Goal: Browse casually: Explore the website without a specific task or goal

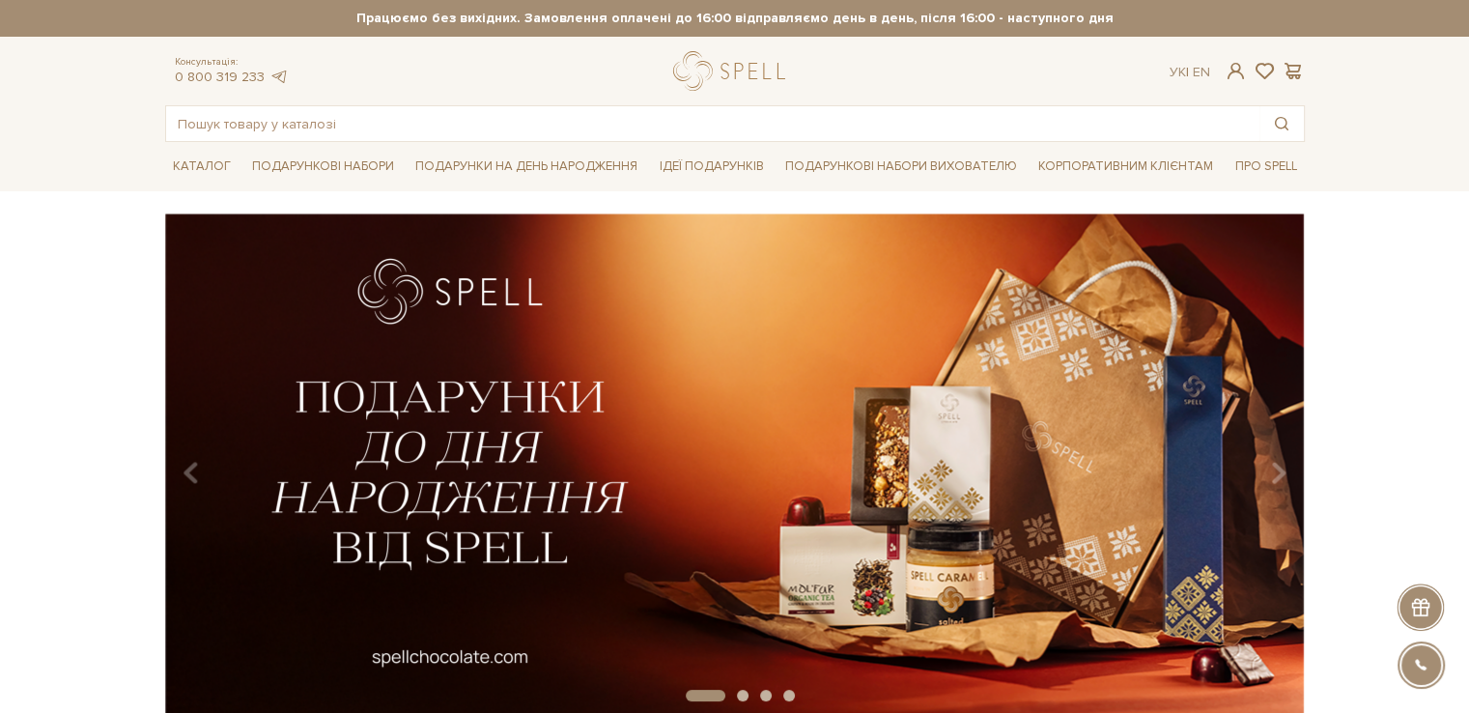
click at [614, 264] on img at bounding box center [734, 465] width 1140 height 505
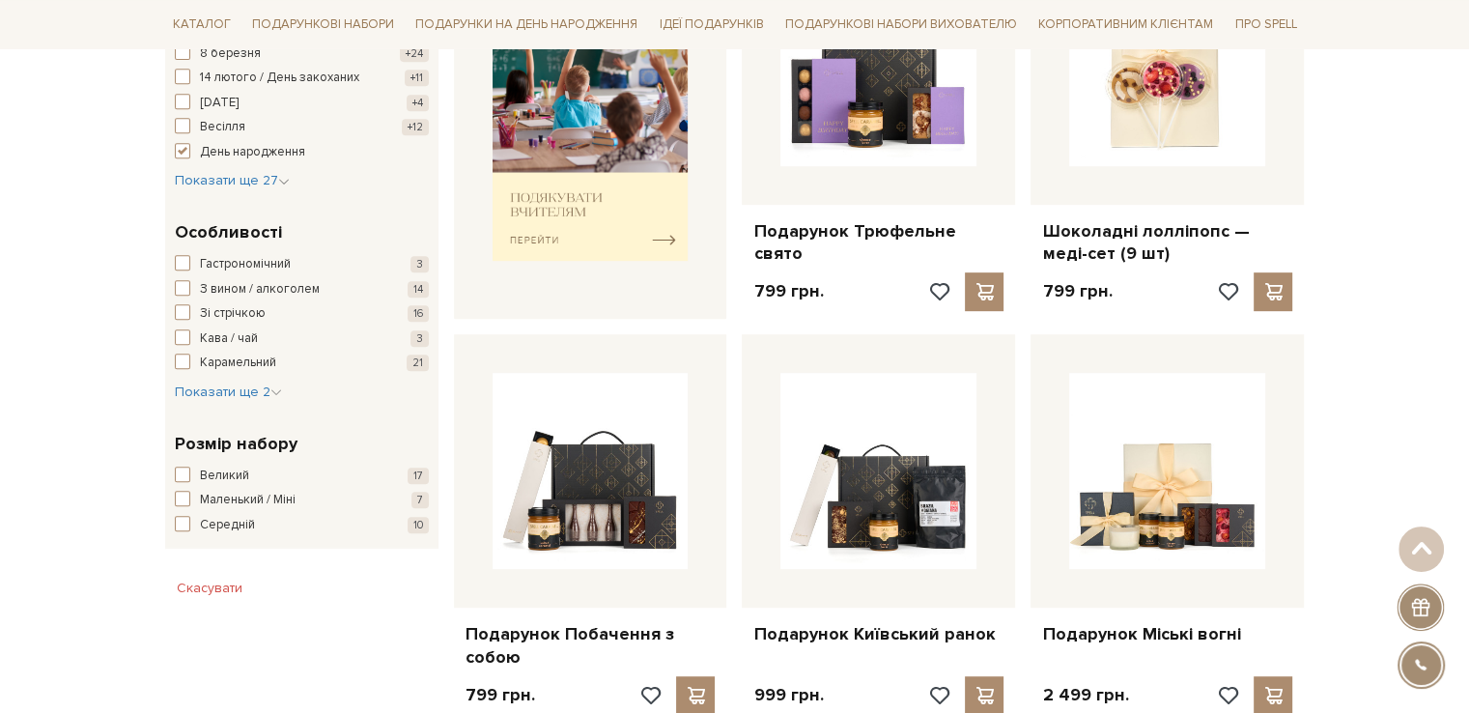
scroll to position [869, 0]
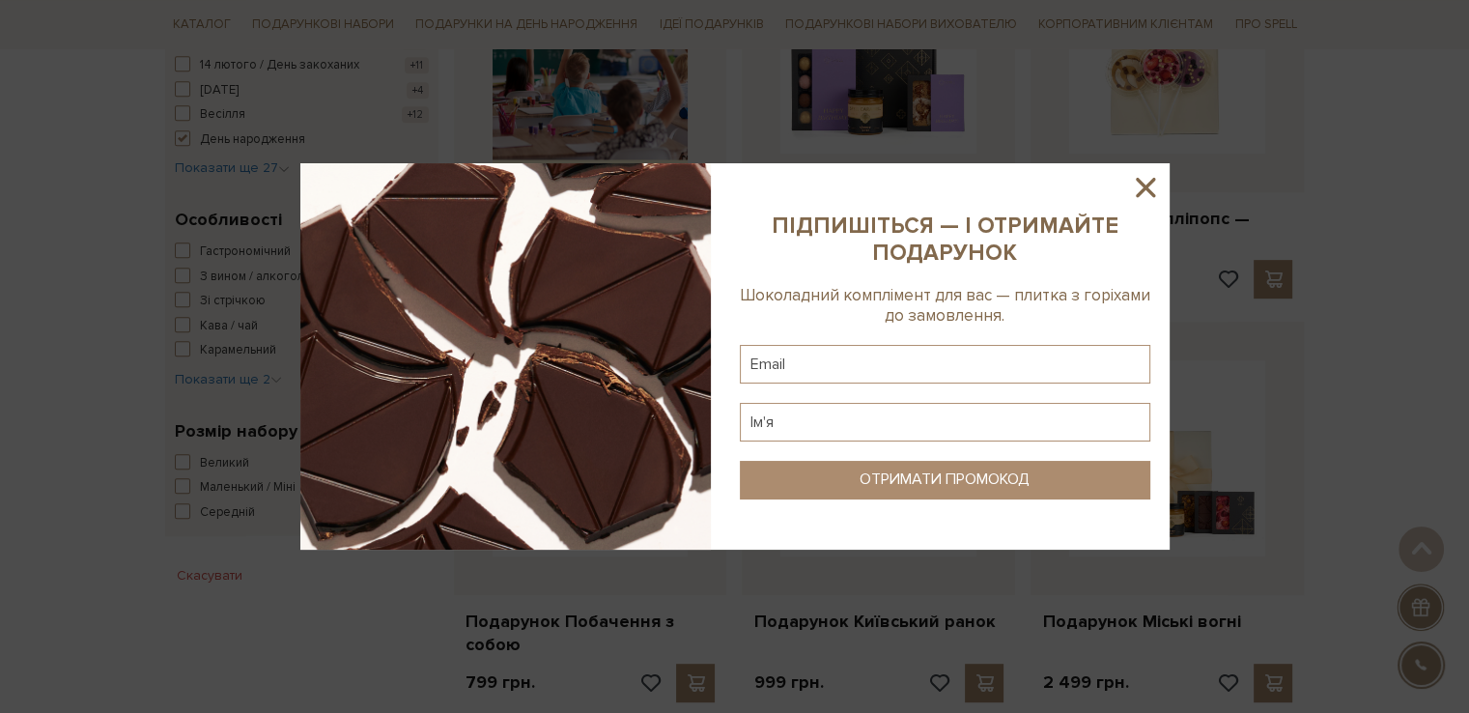
click at [1143, 189] on icon at bounding box center [1145, 187] width 19 height 19
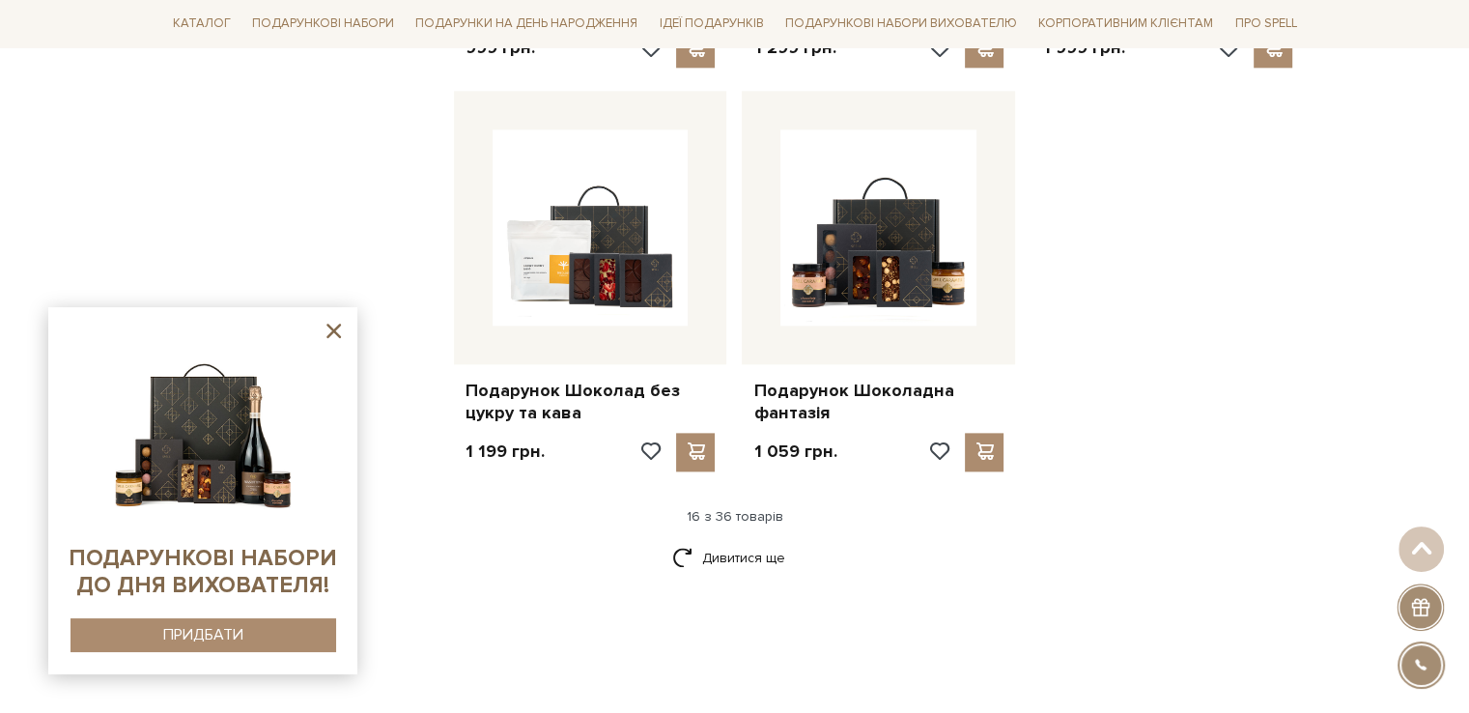
scroll to position [2318, 0]
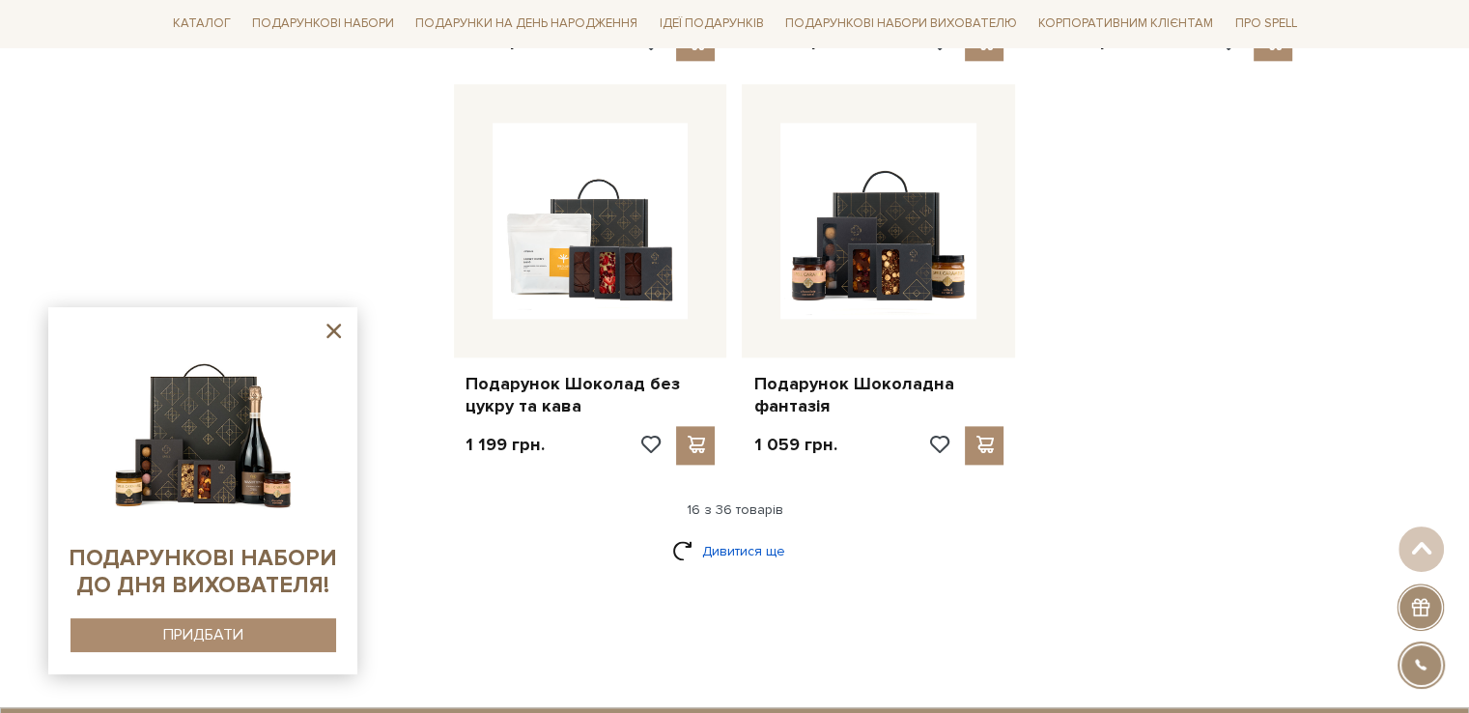
click at [755, 555] on link "Дивитися ще" at bounding box center [735, 551] width 126 height 34
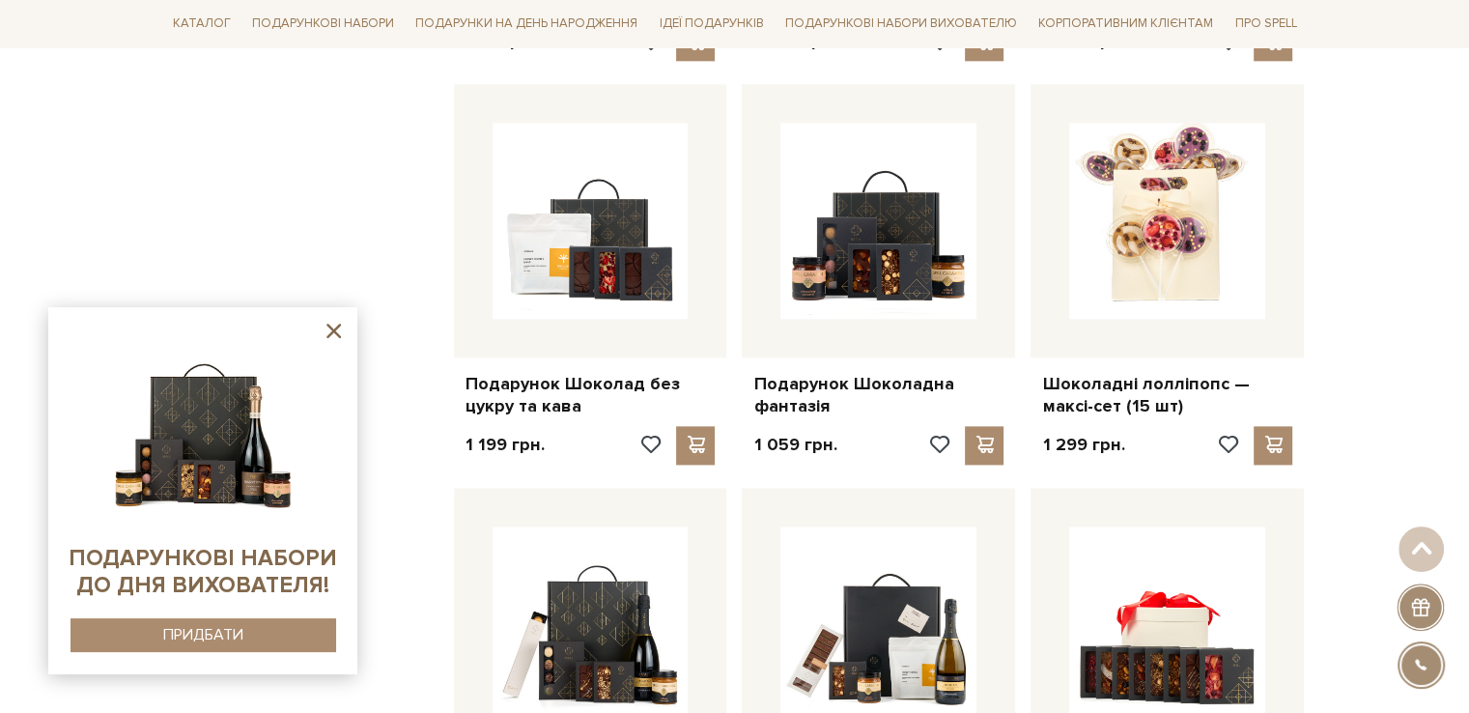
click at [329, 337] on icon at bounding box center [334, 331] width 24 height 24
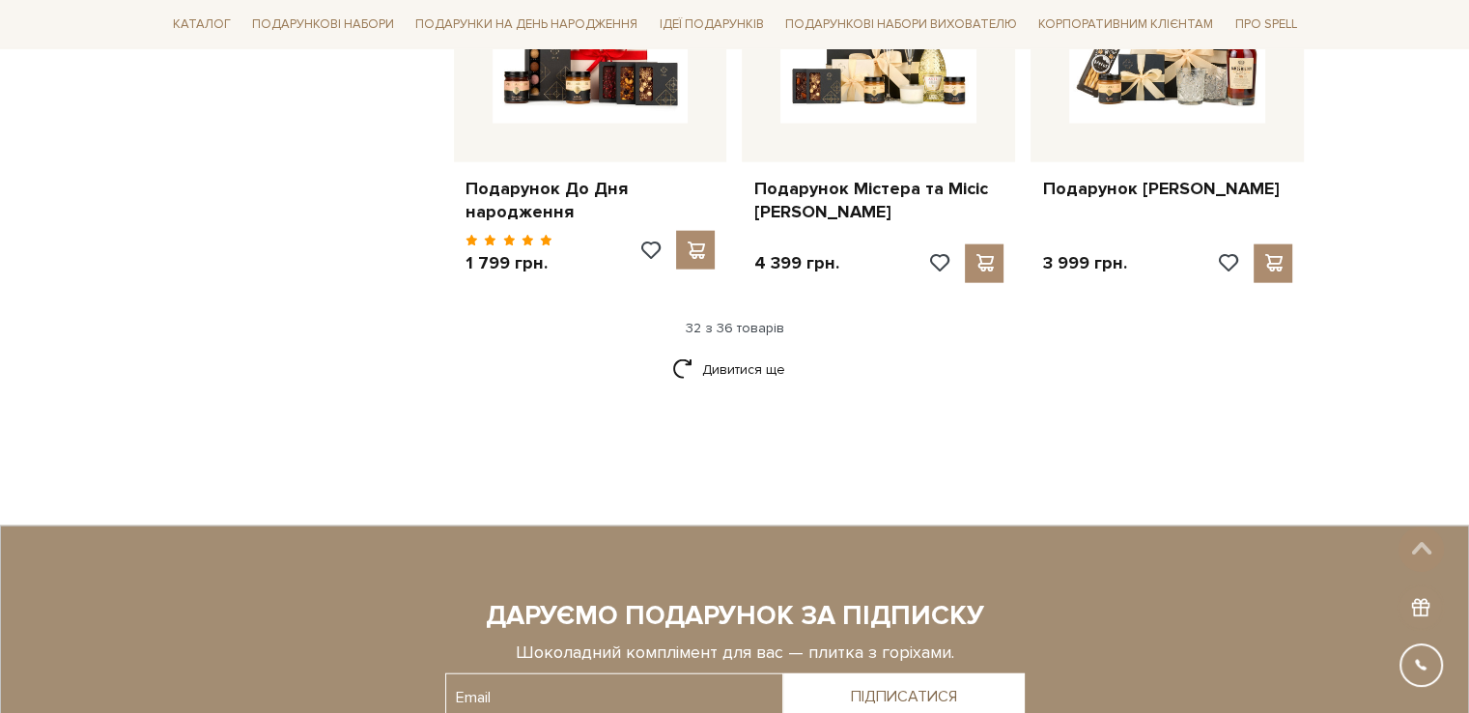
scroll to position [4637, 0]
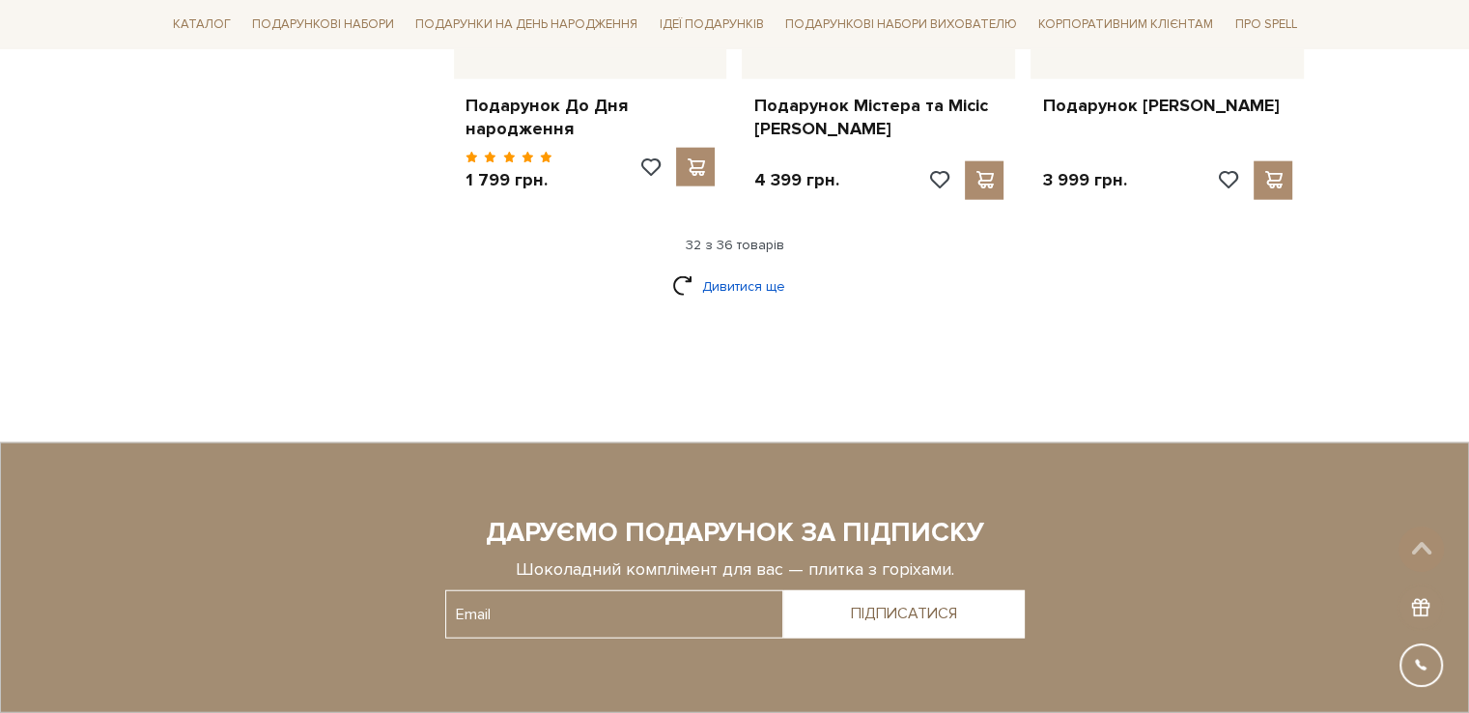
click at [717, 282] on link "Дивитися ще" at bounding box center [735, 287] width 126 height 34
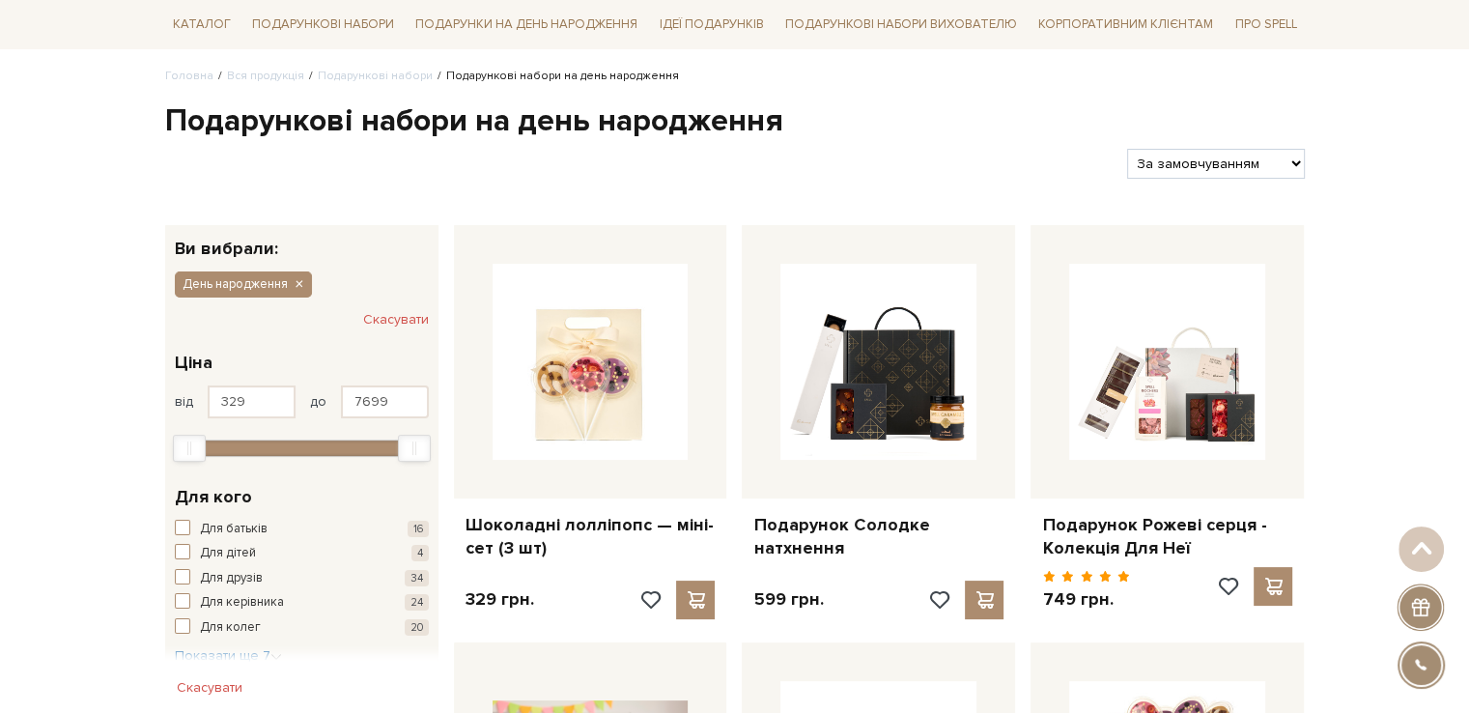
scroll to position [0, 0]
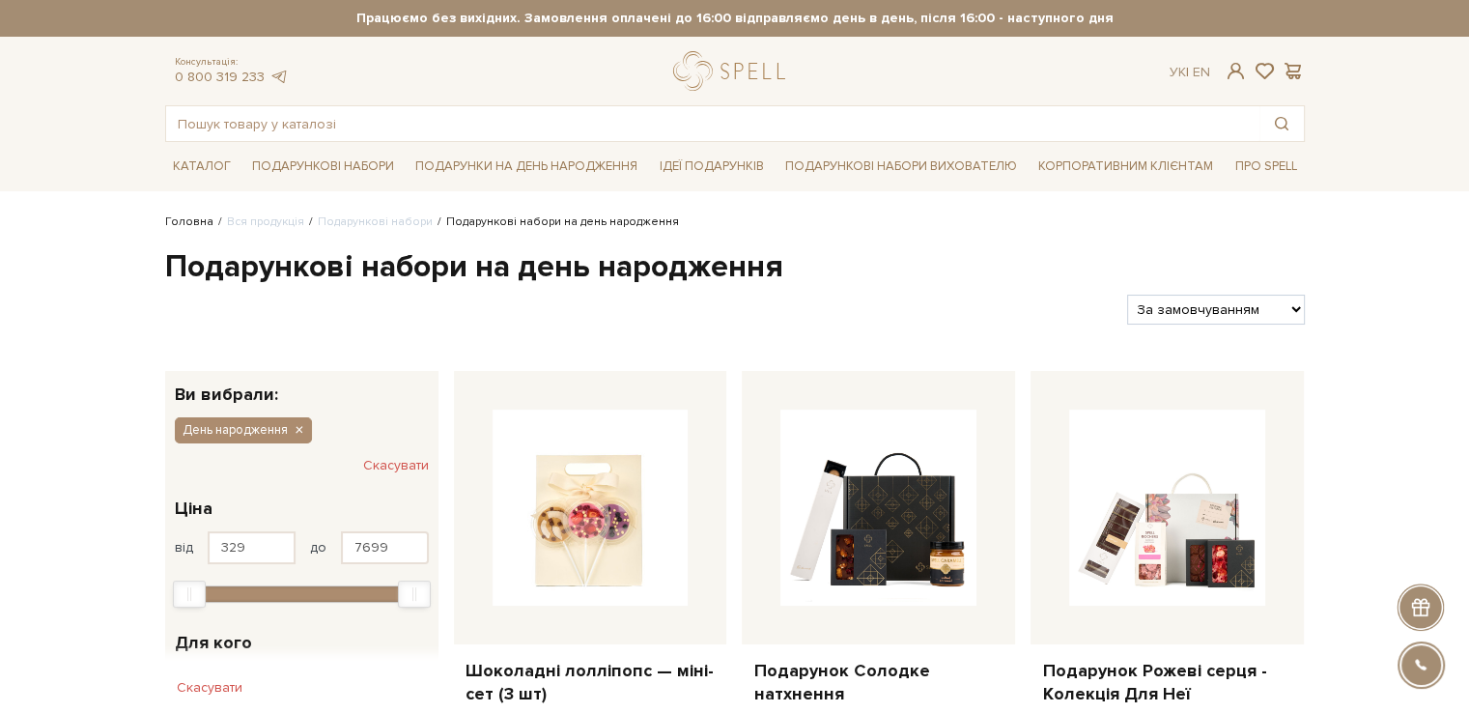
click at [183, 225] on link "Головна" at bounding box center [189, 221] width 48 height 14
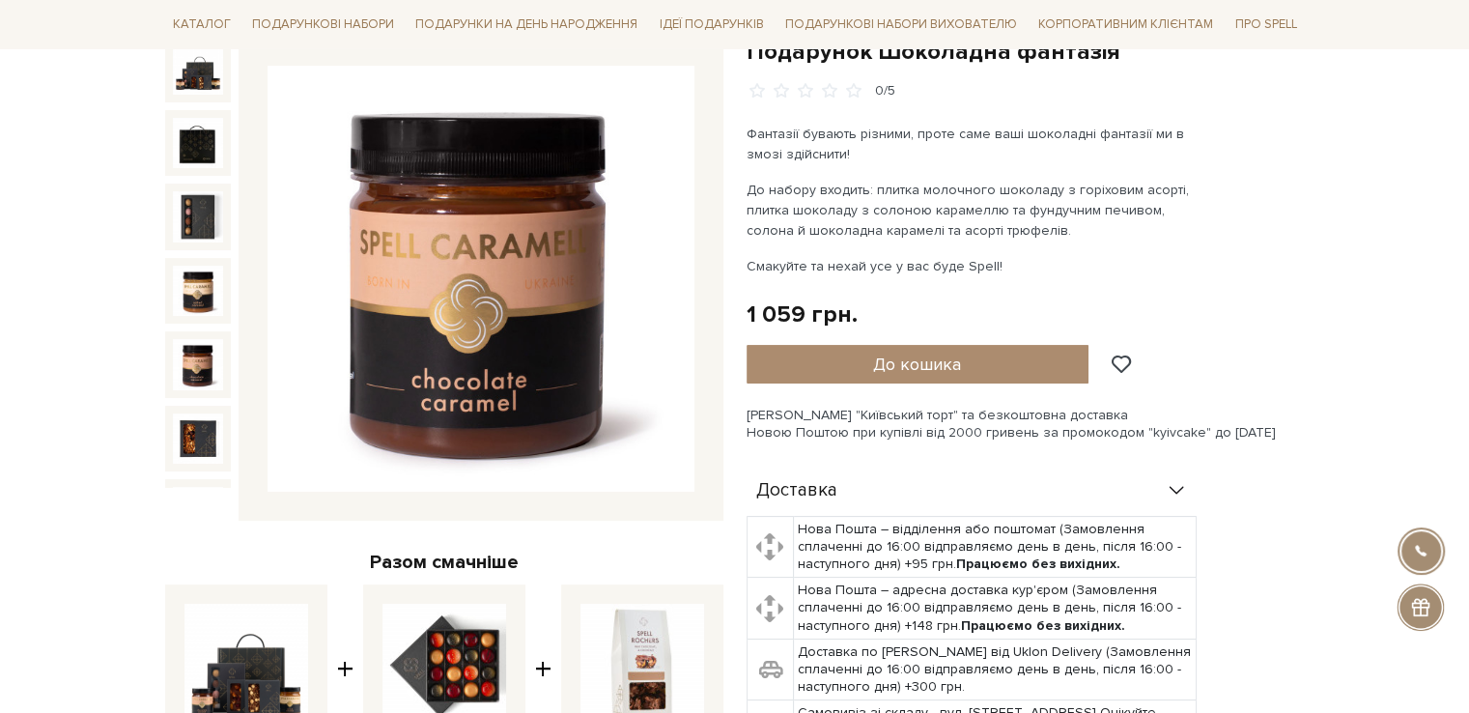
scroll to position [290, 0]
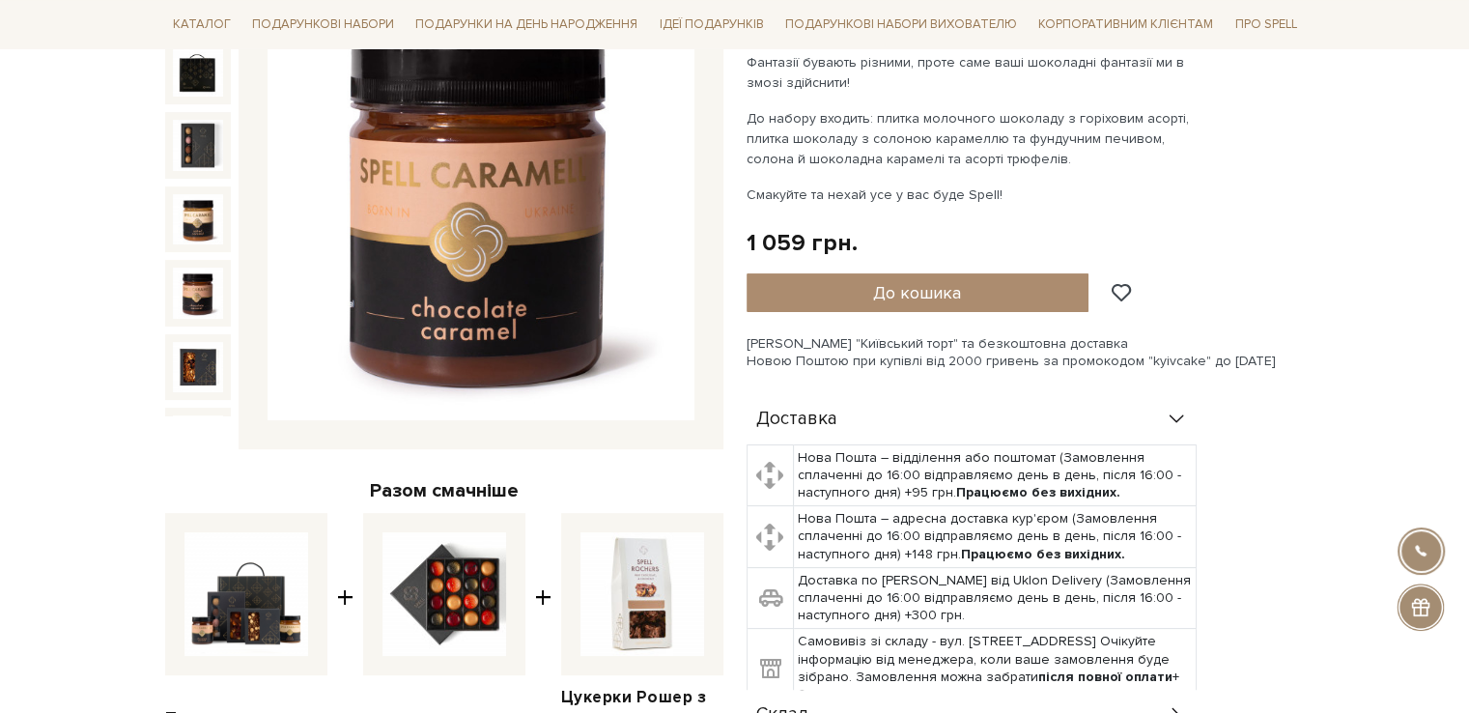
click at [1174, 418] on icon at bounding box center [1176, 418] width 14 height 8
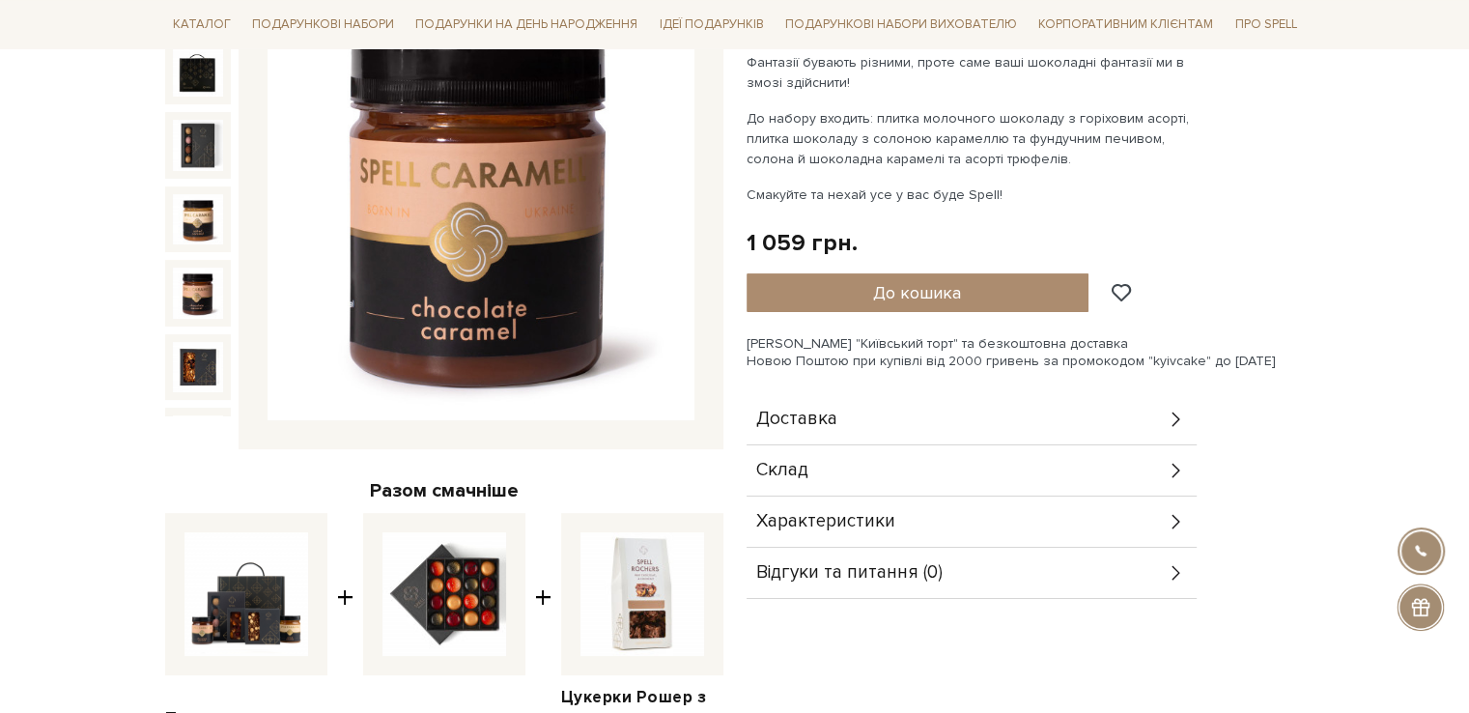
click at [1179, 475] on icon at bounding box center [1176, 470] width 21 height 21
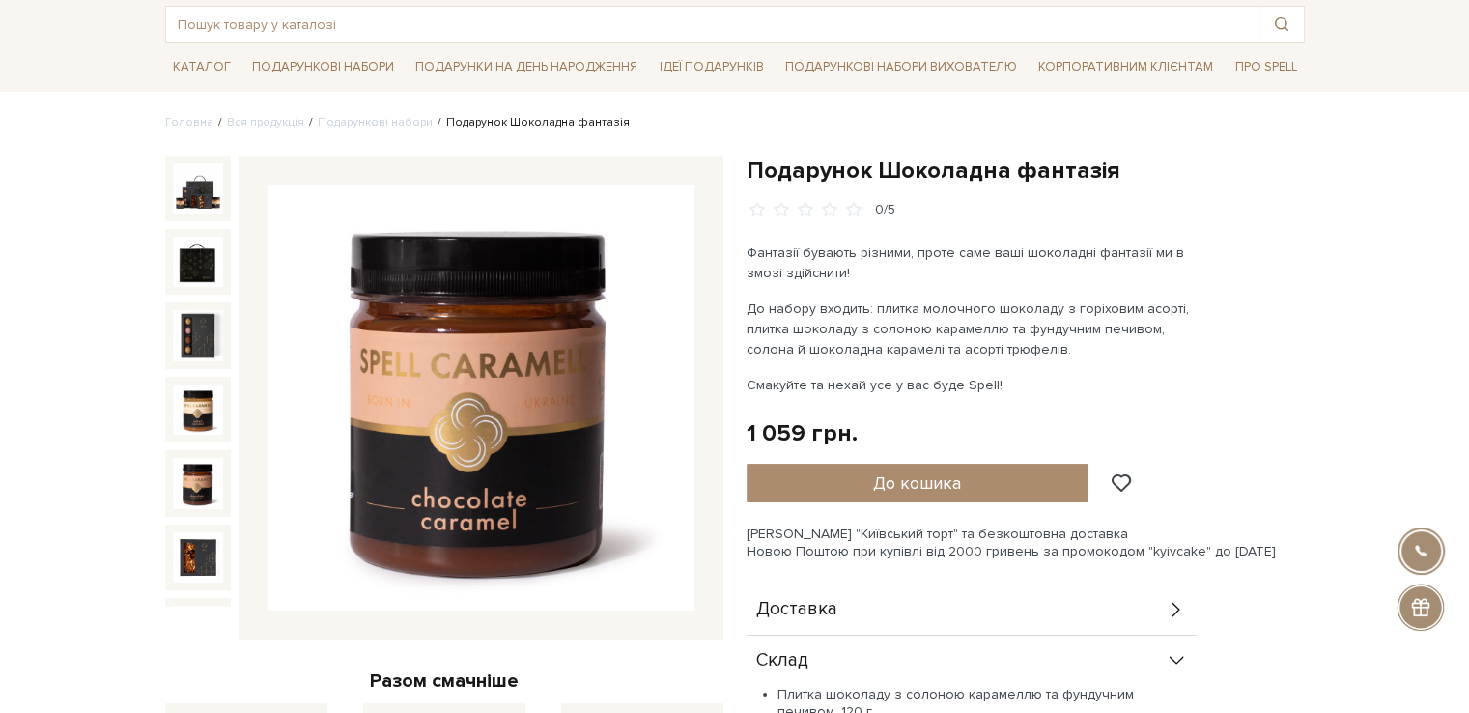
scroll to position [0, 0]
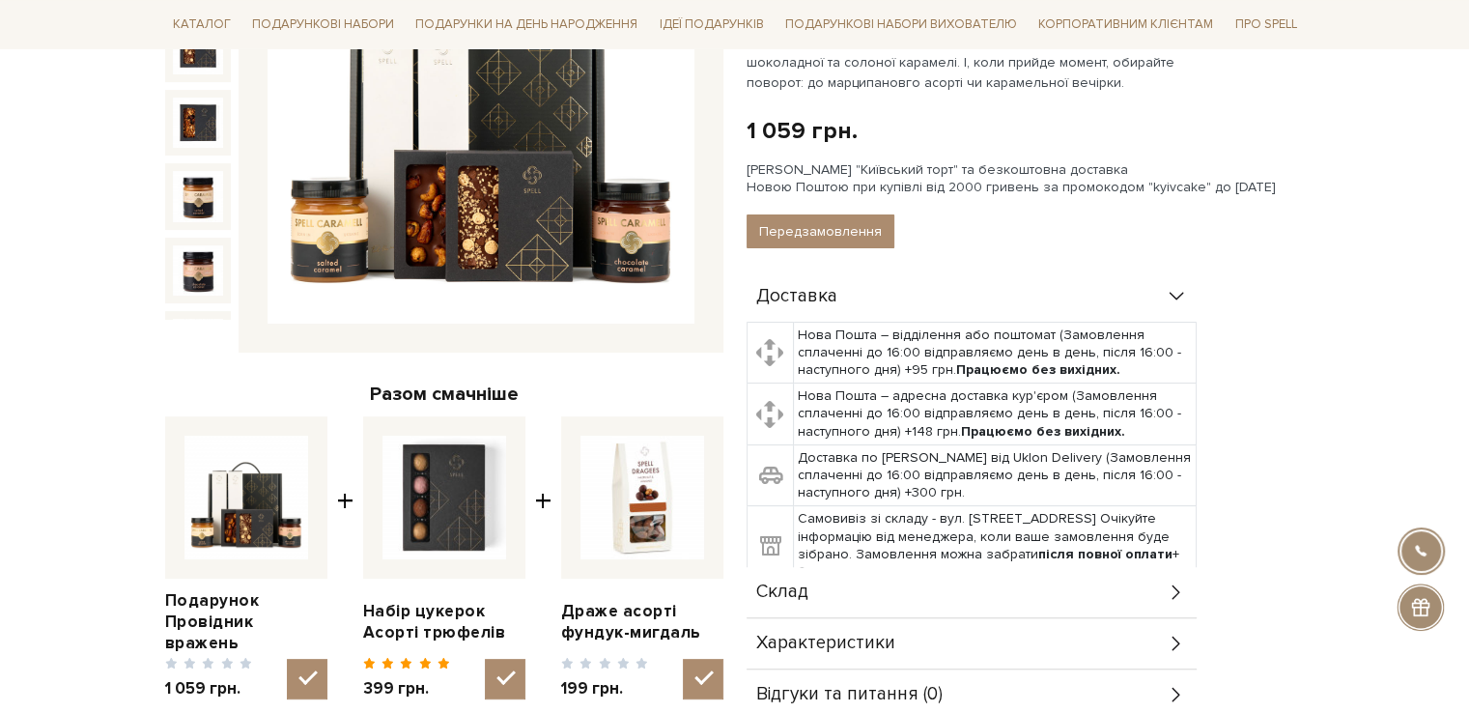
scroll to position [676, 0]
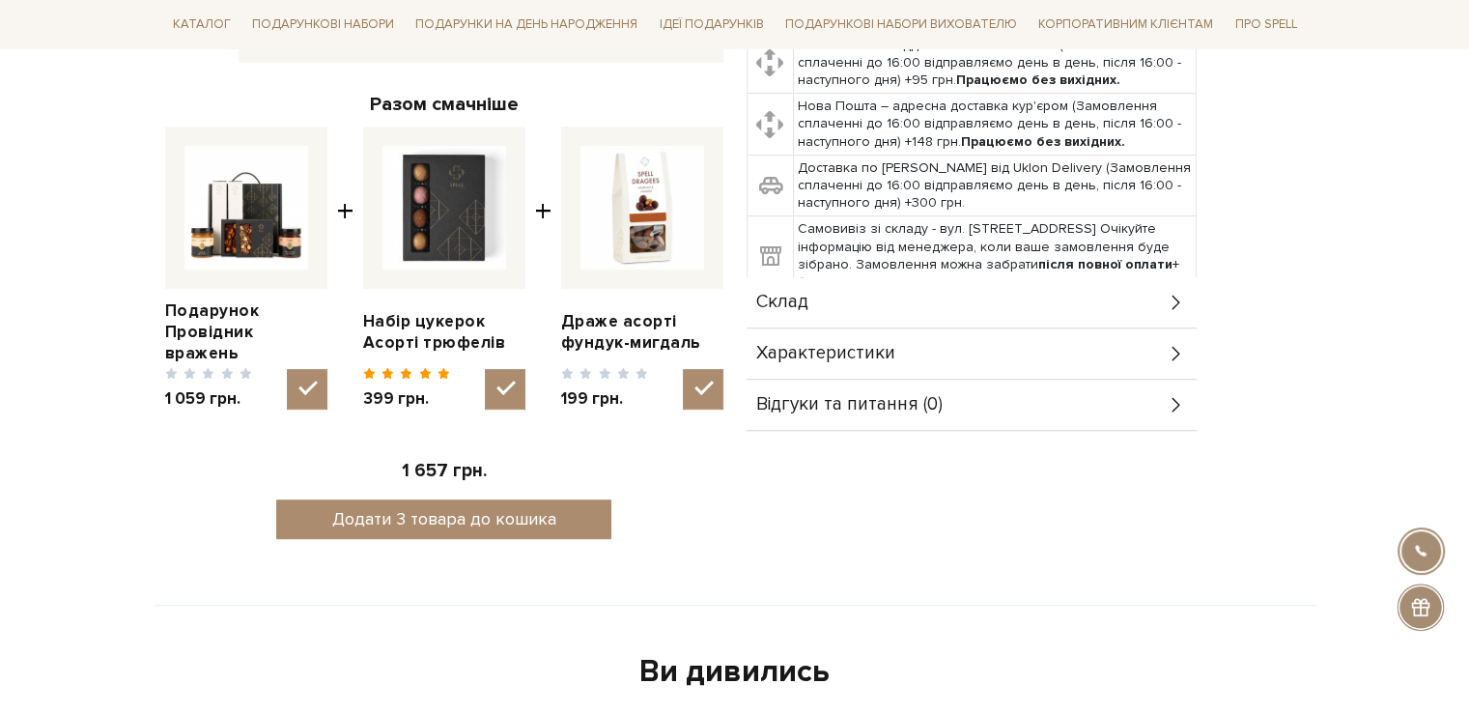
click at [1168, 306] on icon at bounding box center [1176, 302] width 21 height 21
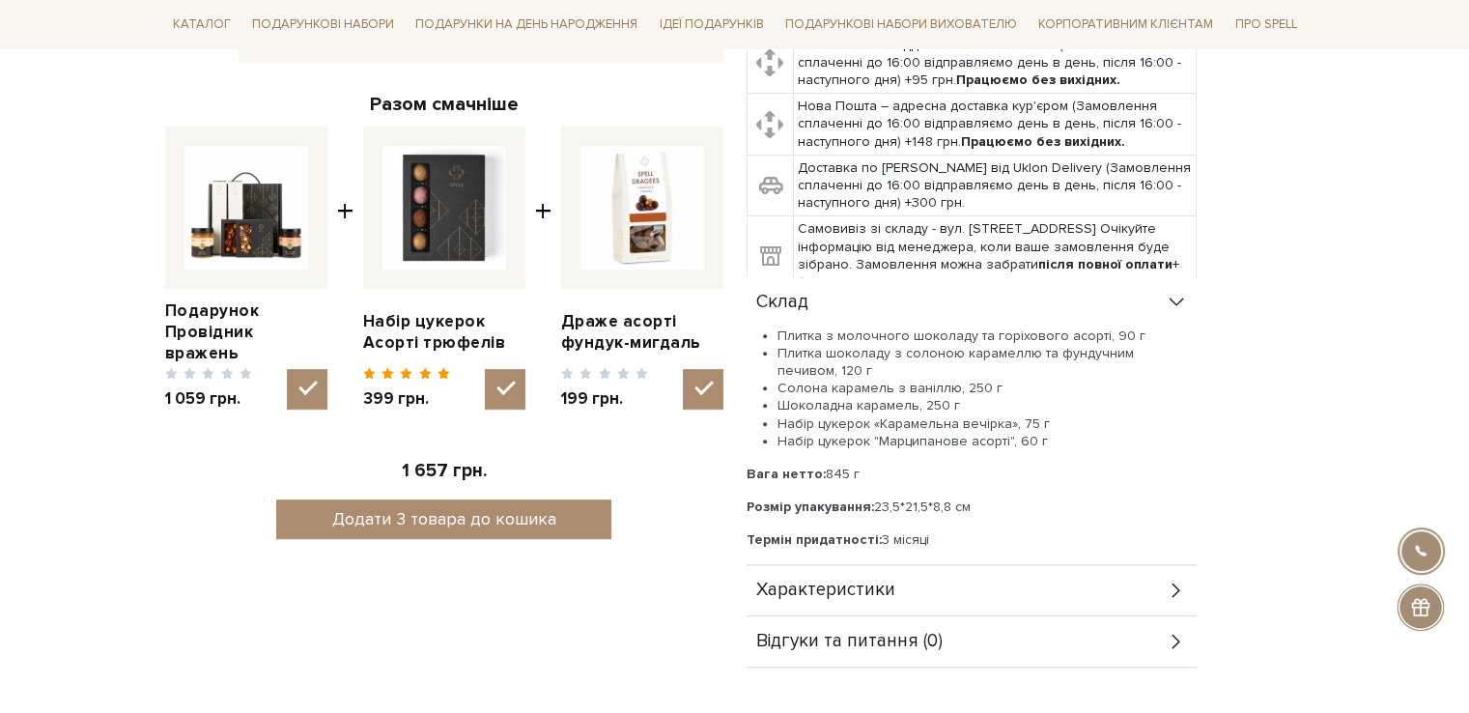
click at [1168, 306] on icon at bounding box center [1176, 302] width 21 height 21
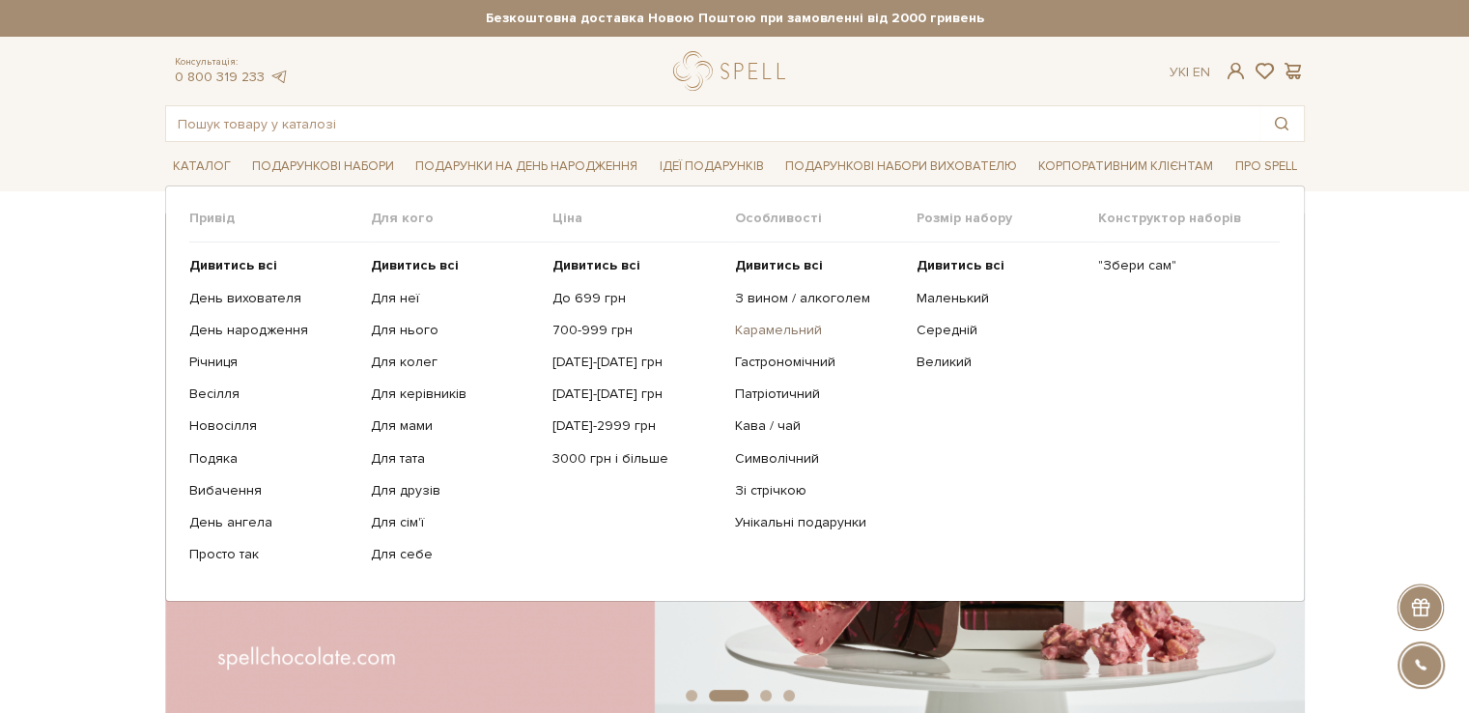
click at [780, 327] on link "Карамельний" at bounding box center [817, 330] width 167 height 17
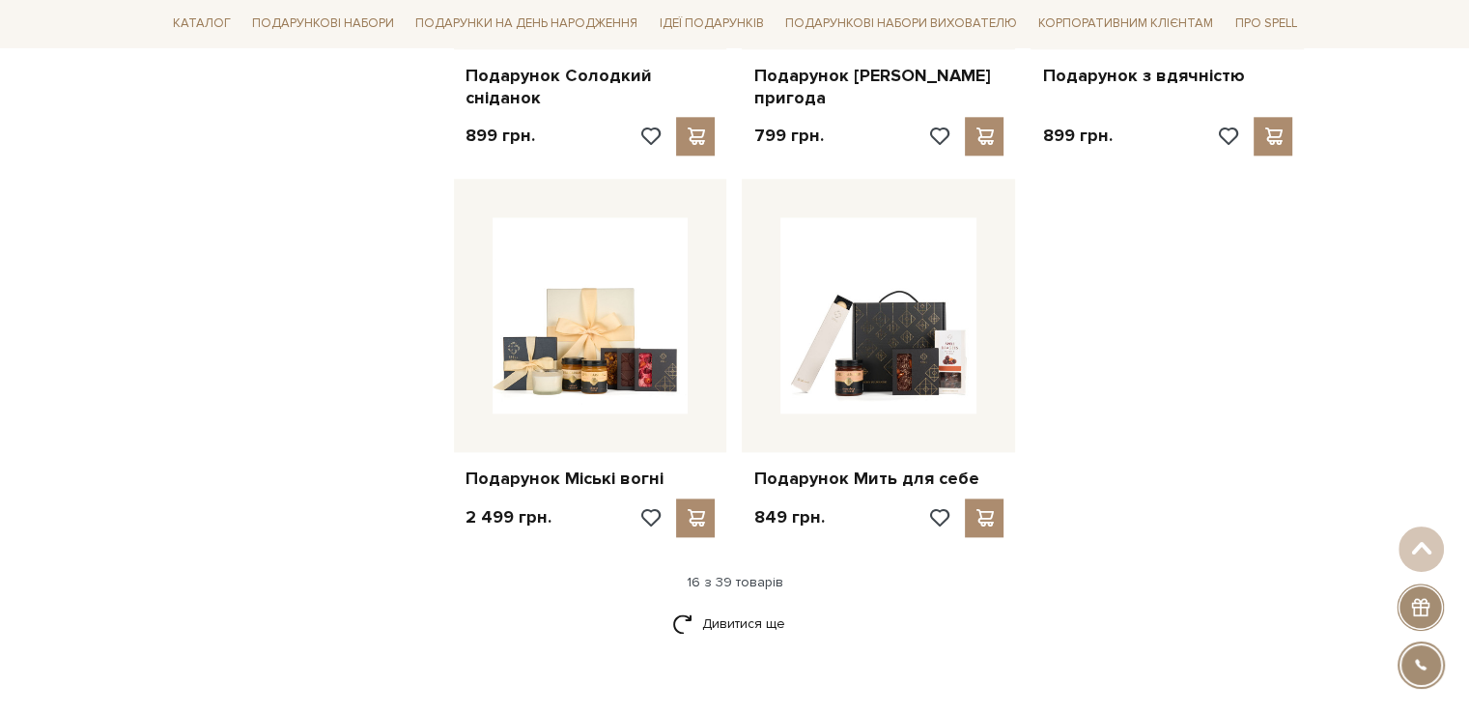
scroll to position [2318, 0]
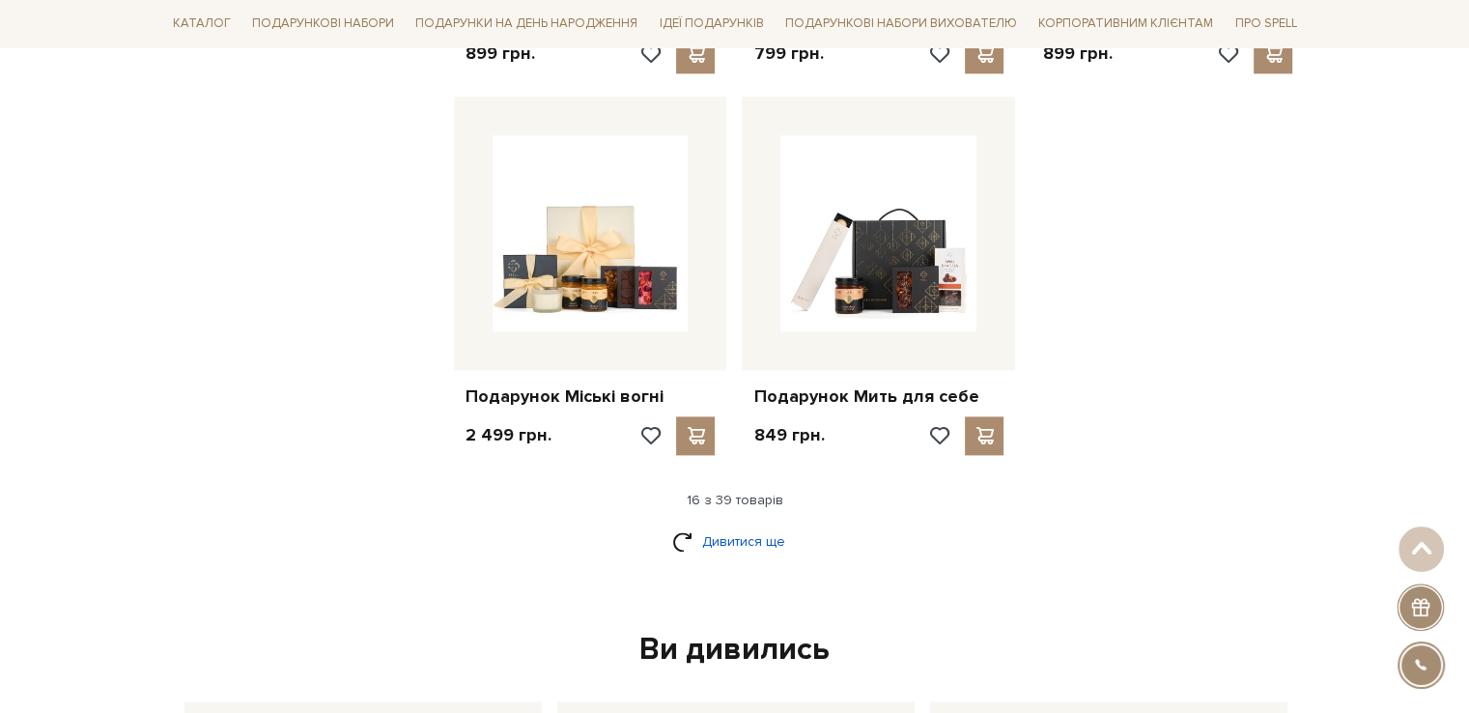
click at [755, 525] on link "Дивитися ще" at bounding box center [735, 542] width 126 height 34
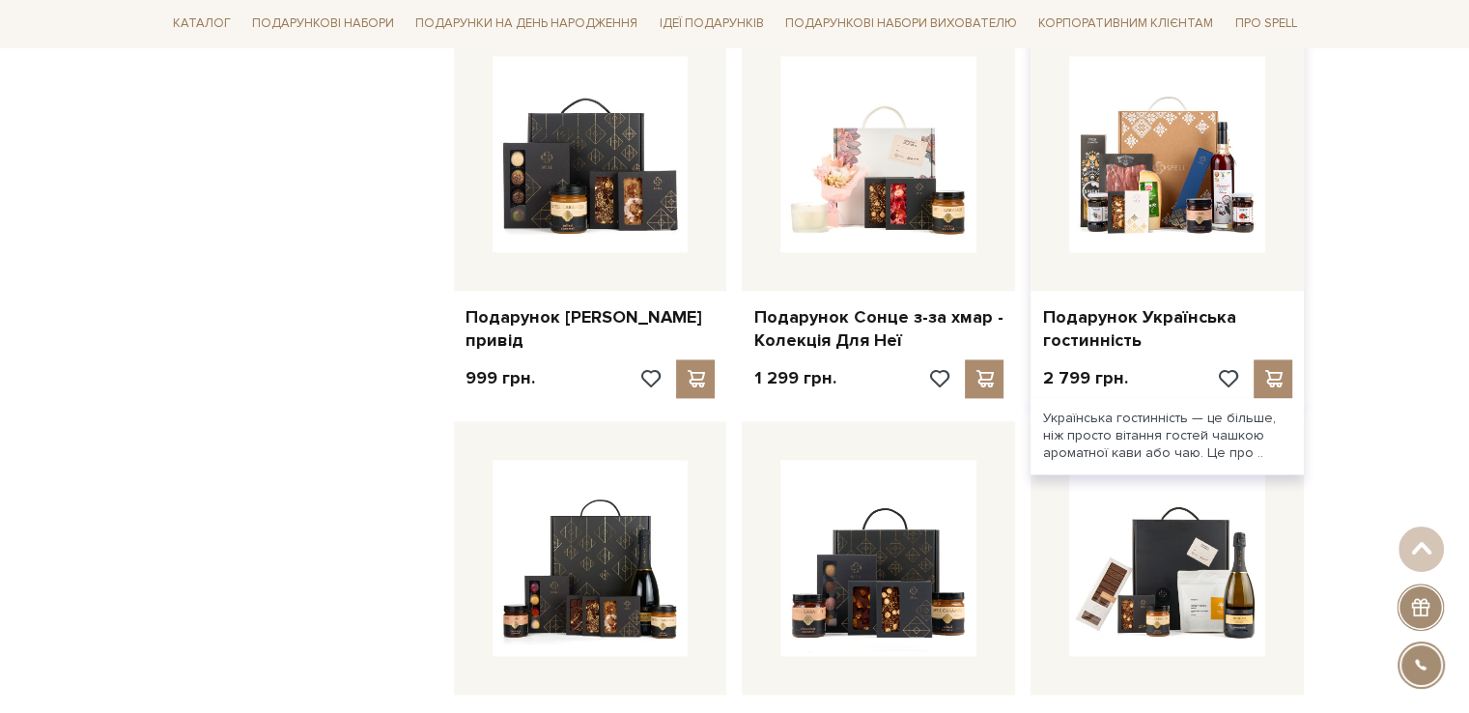
scroll to position [2898, 0]
